Goal: Information Seeking & Learning: Learn about a topic

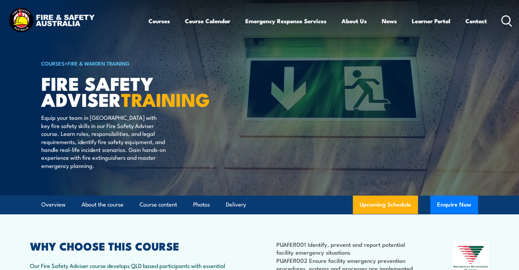
click at [505, 18] on icon at bounding box center [506, 20] width 11 height 11
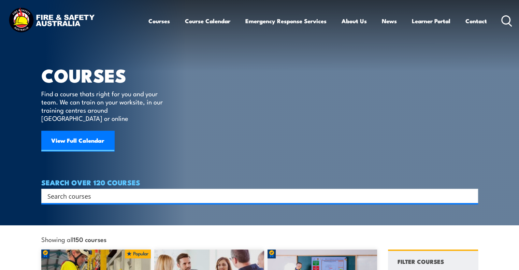
click at [105, 191] on input "Search input" at bounding box center [255, 196] width 416 height 10
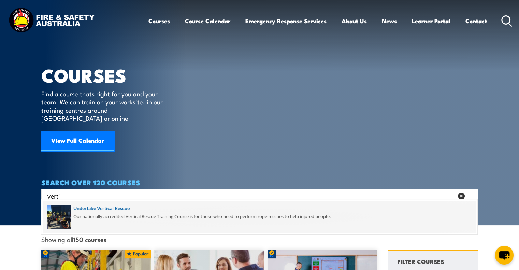
type input "verti"
click at [98, 209] on span at bounding box center [259, 217] width 433 height 32
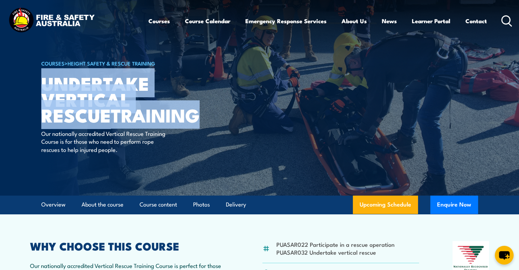
drag, startPoint x: 41, startPoint y: 83, endPoint x: 136, endPoint y: 114, distance: 99.8
click at [136, 114] on h1 "Undertake Vertical Rescue TRAINING" at bounding box center [125, 99] width 169 height 48
copy h1 "Undertake Vertical Rescue TRAINING"
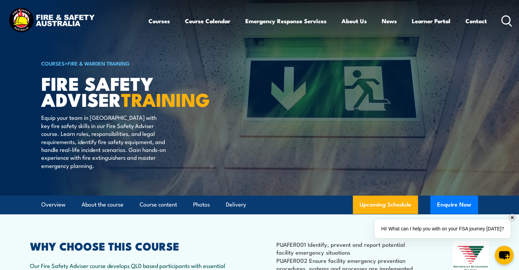
click at [504, 23] on circle at bounding box center [506, 20] width 8 height 8
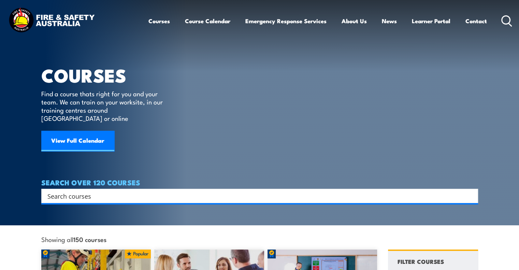
click at [115, 191] on input "Search input" at bounding box center [255, 196] width 416 height 10
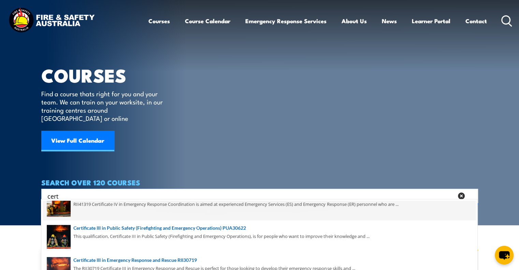
scroll to position [34, 0]
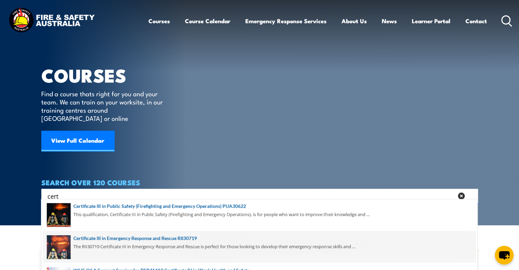
type input "cert"
click at [119, 240] on span at bounding box center [259, 247] width 433 height 32
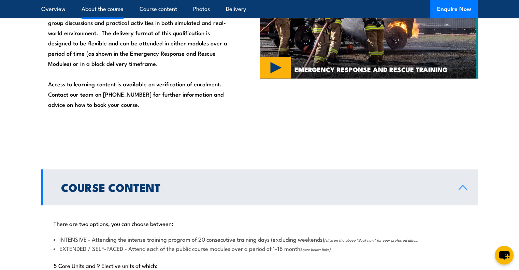
scroll to position [341, 0]
